Goal: Navigation & Orientation: Find specific page/section

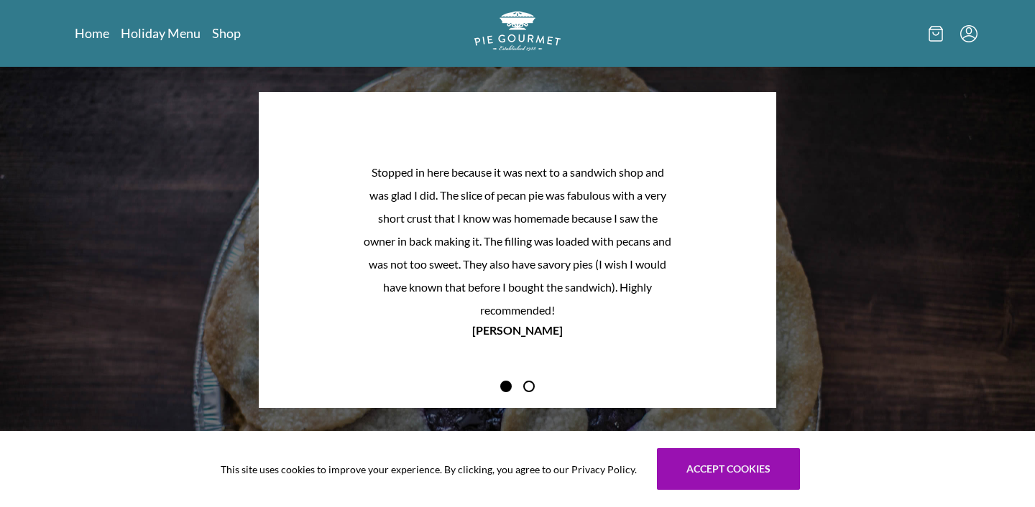
scroll to position [1233, 0]
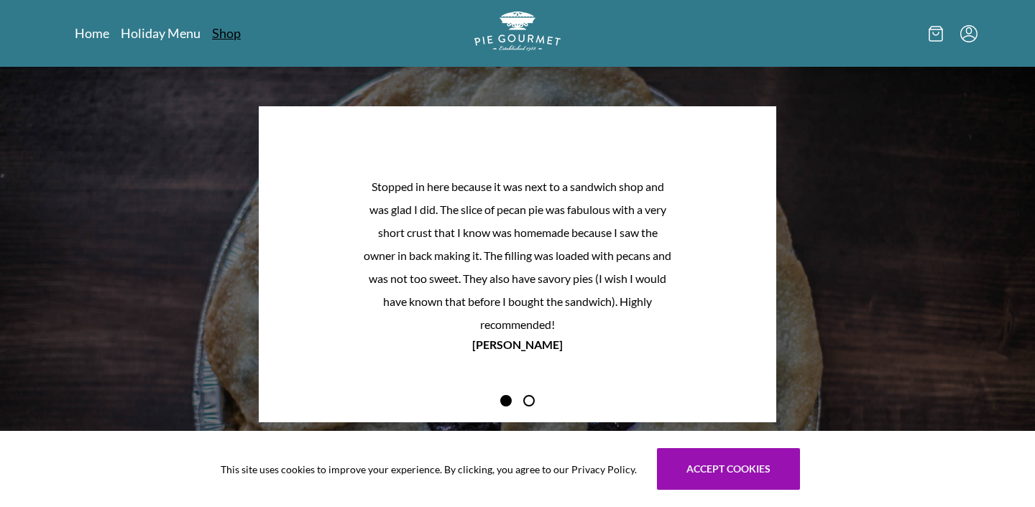
click at [222, 32] on link "Shop" at bounding box center [226, 32] width 29 height 17
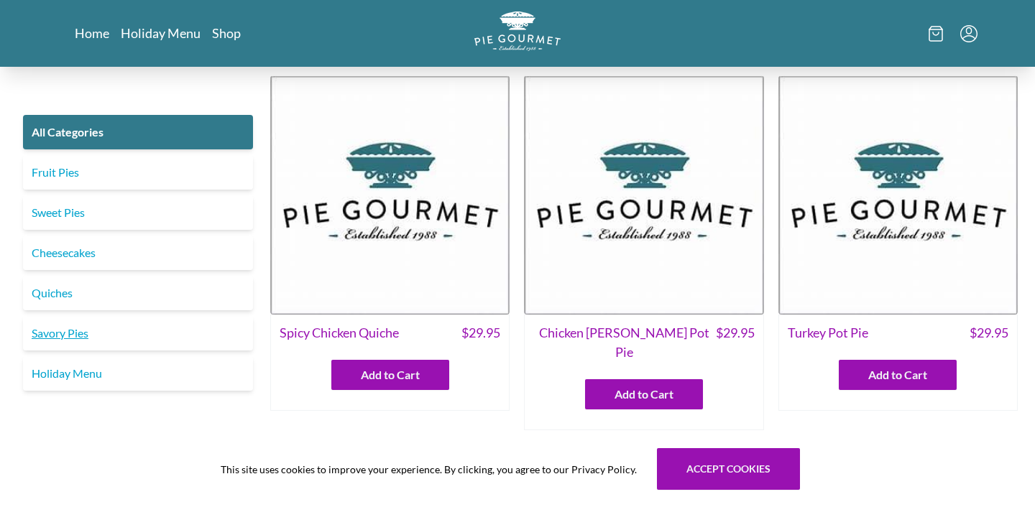
click at [69, 331] on link "Savory Pies" at bounding box center [138, 333] width 230 height 34
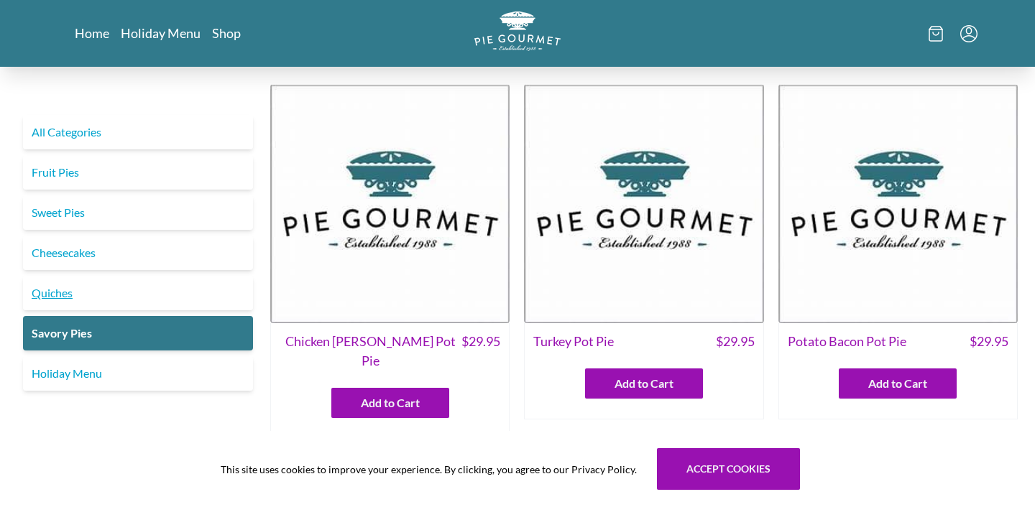
click at [62, 290] on link "Quiches" at bounding box center [138, 293] width 230 height 34
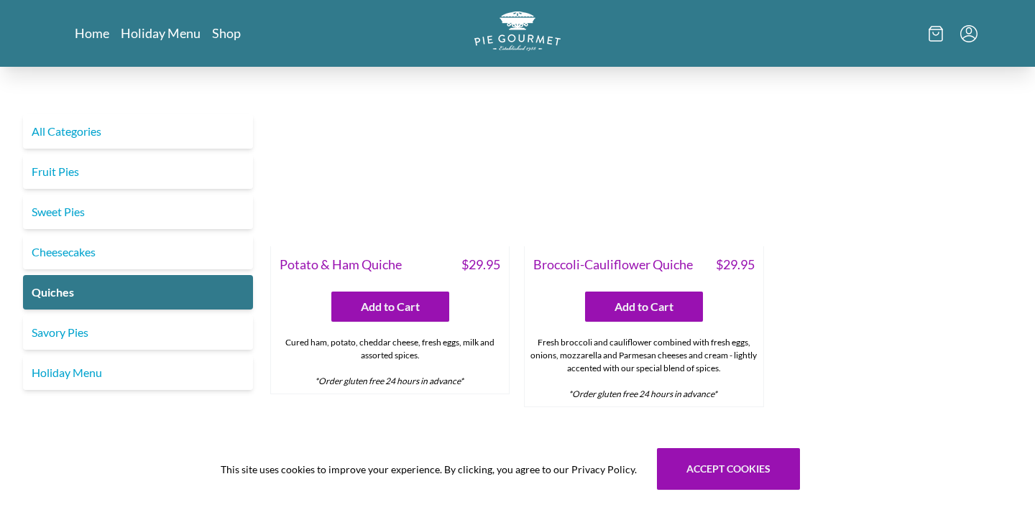
scroll to position [906, 0]
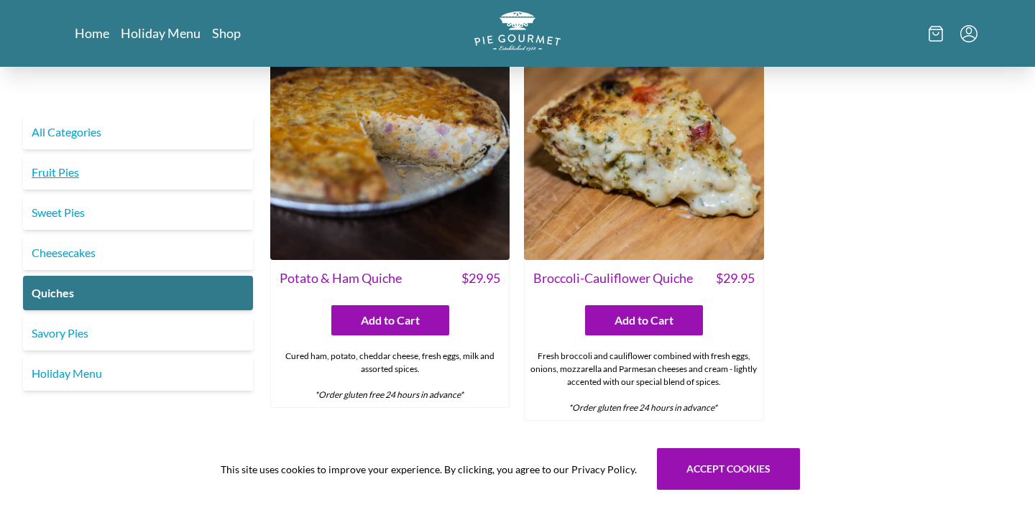
click at [73, 177] on link "Fruit Pies" at bounding box center [138, 172] width 230 height 34
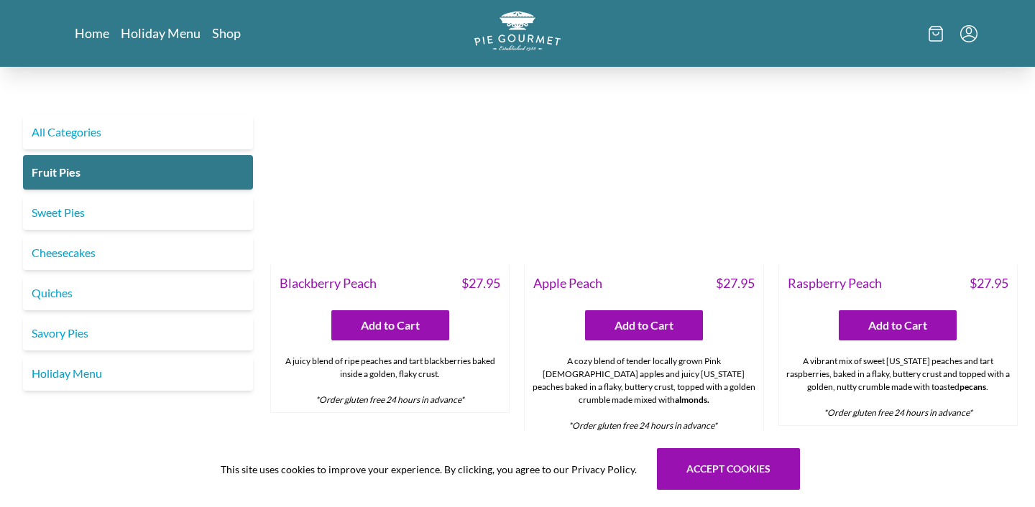
scroll to position [489, 0]
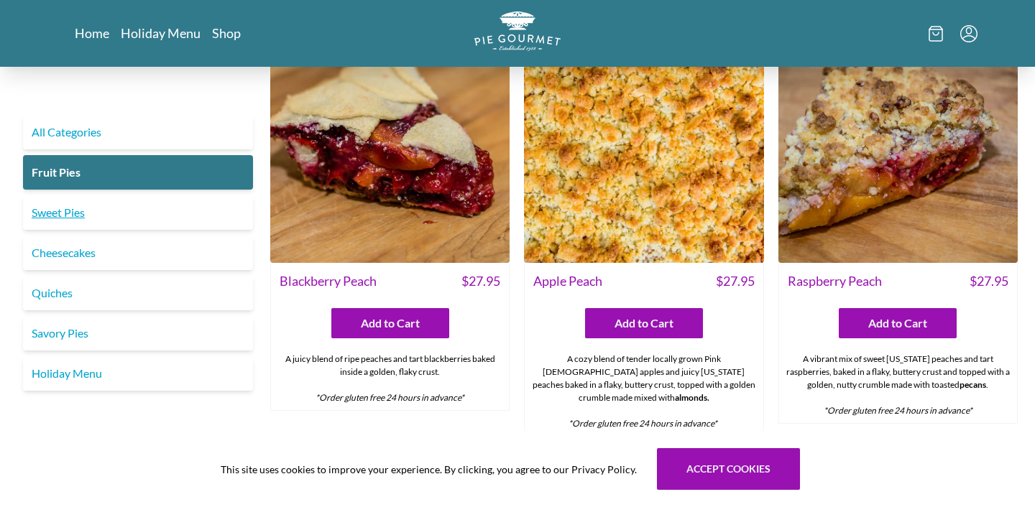
click at [59, 215] on link "Sweet Pies" at bounding box center [138, 212] width 230 height 34
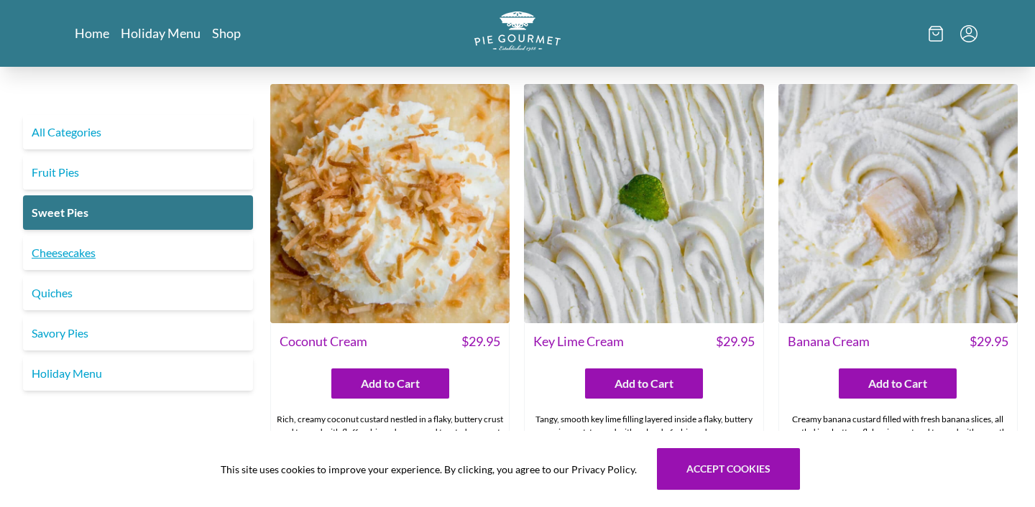
click at [77, 252] on link "Cheesecakes" at bounding box center [138, 253] width 230 height 34
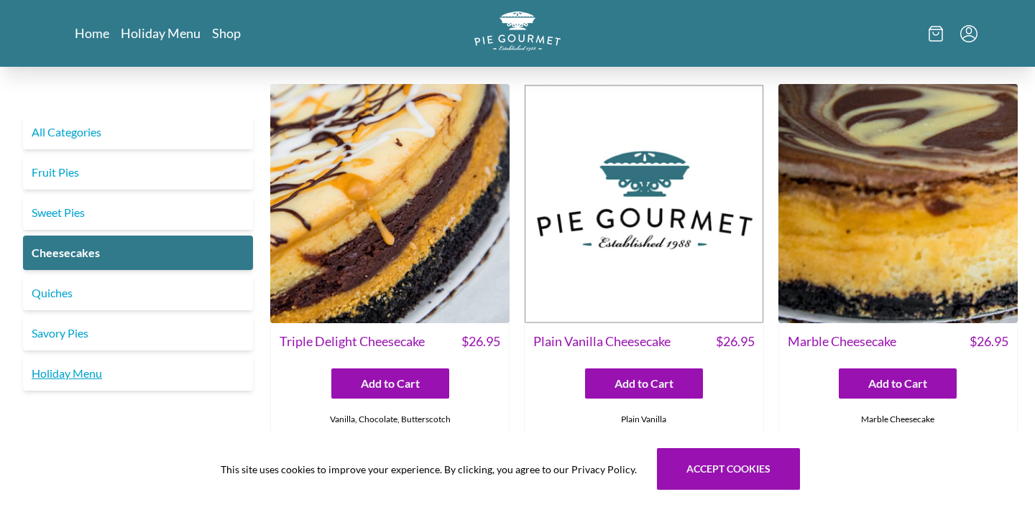
click at [68, 372] on link "Holiday Menu" at bounding box center [138, 373] width 230 height 34
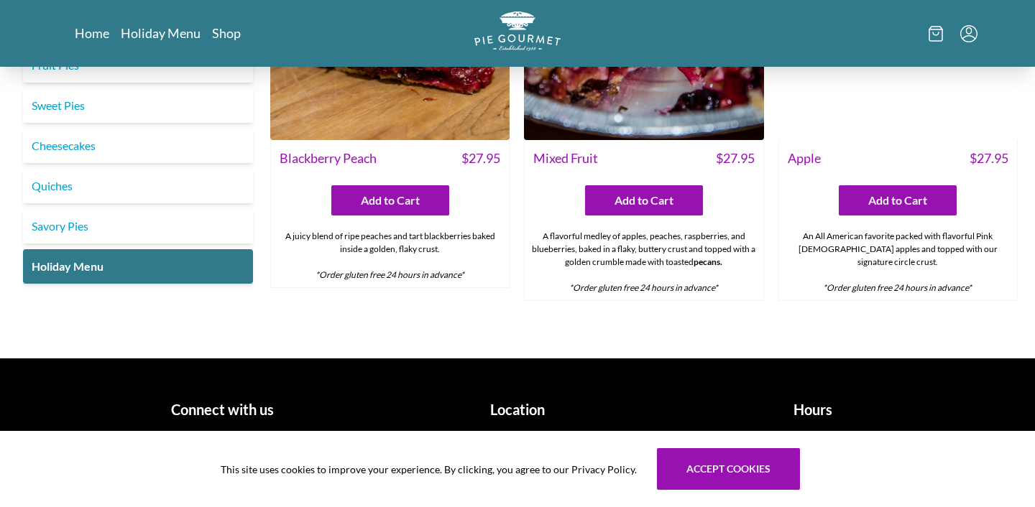
scroll to position [1906, 0]
